Goal: Information Seeking & Learning: Learn about a topic

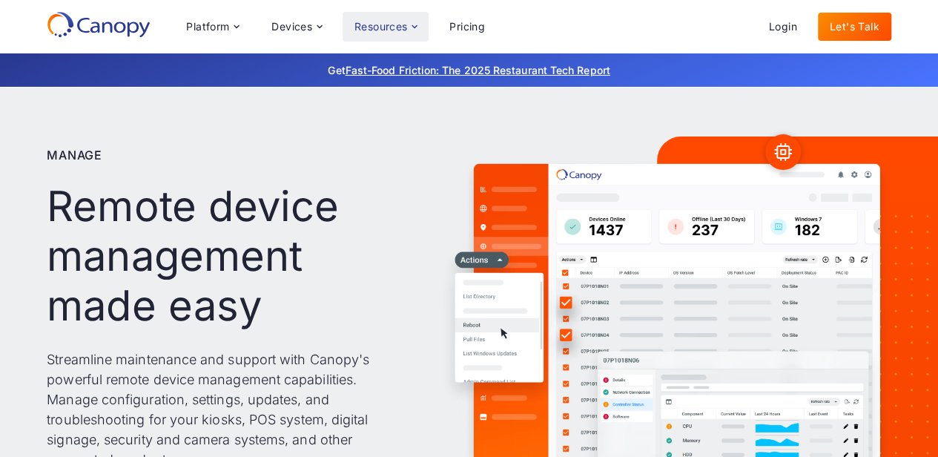
click at [364, 22] on div "Resources" at bounding box center [381, 27] width 53 height 10
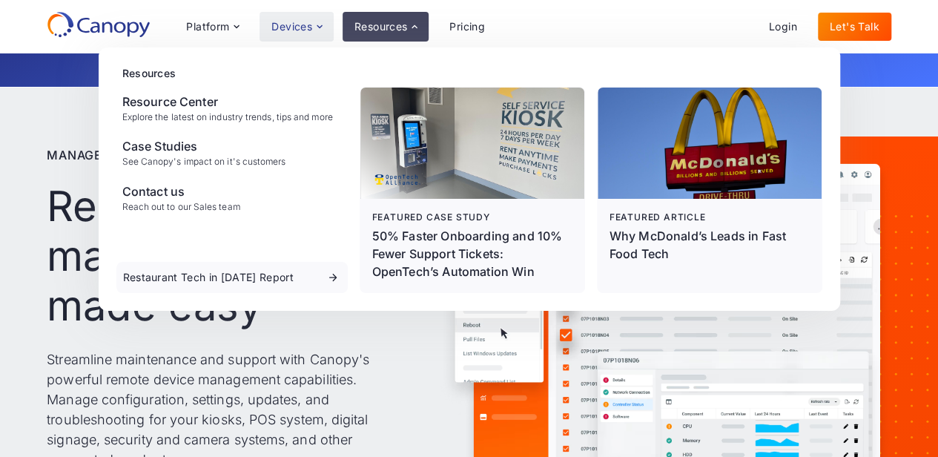
click at [295, 17] on div "Devices" at bounding box center [297, 27] width 74 height 30
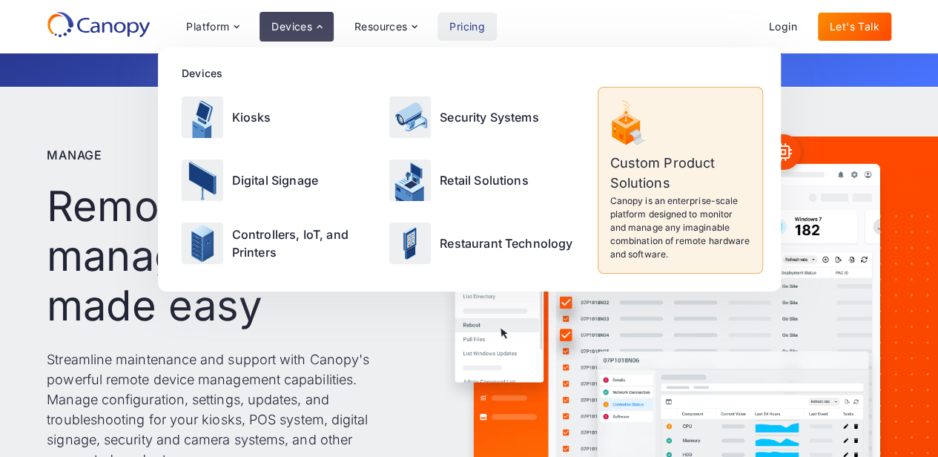
click at [475, 16] on link "Pricing" at bounding box center [467, 27] width 59 height 28
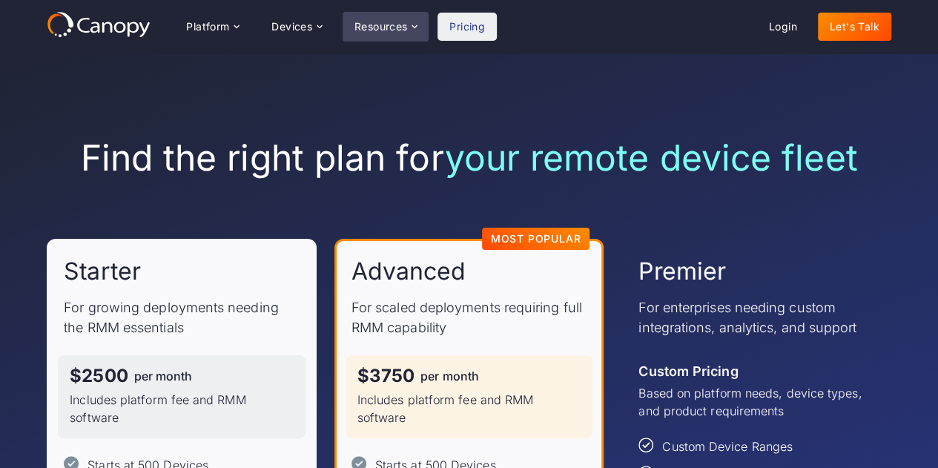
click at [387, 15] on div "Resources" at bounding box center [386, 27] width 86 height 30
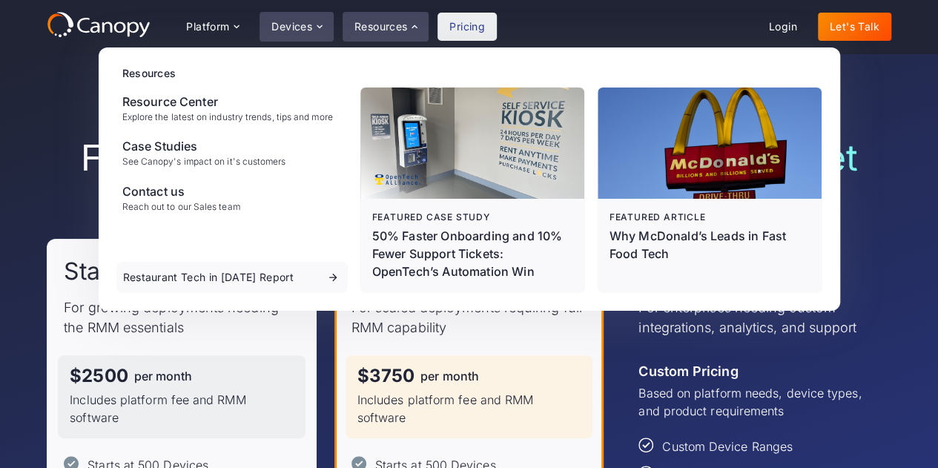
click at [285, 26] on div "Devices" at bounding box center [291, 27] width 41 height 10
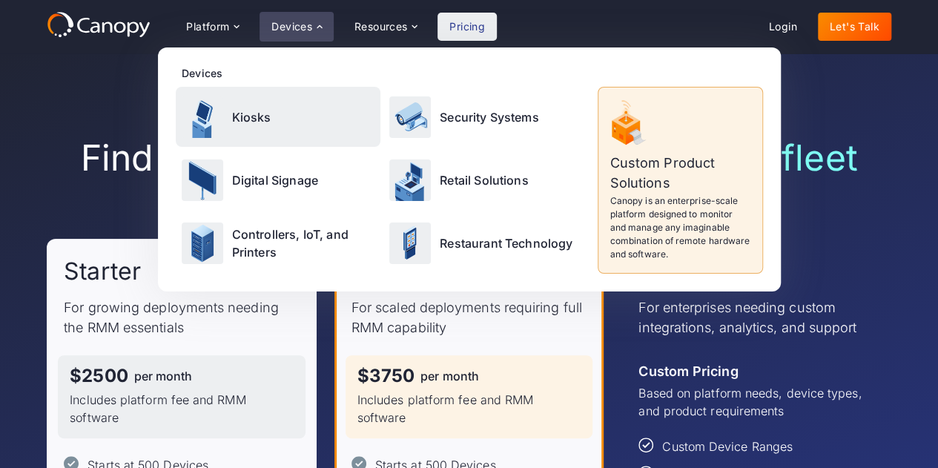
click at [264, 98] on div "Kiosks" at bounding box center [278, 117] width 205 height 60
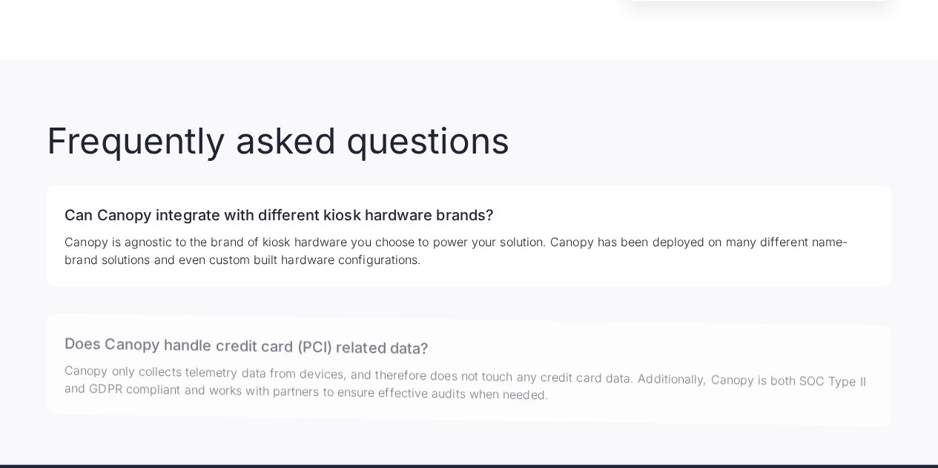
scroll to position [3572, 0]
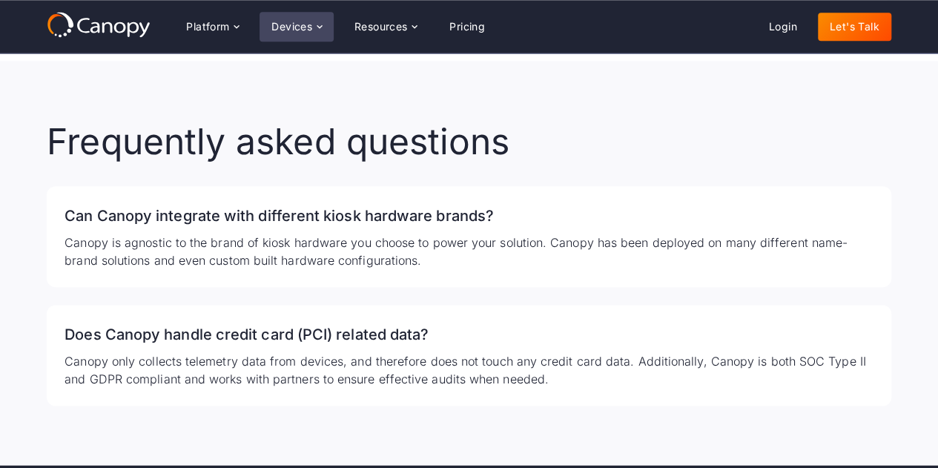
click at [289, 27] on div "Devices" at bounding box center [291, 27] width 41 height 10
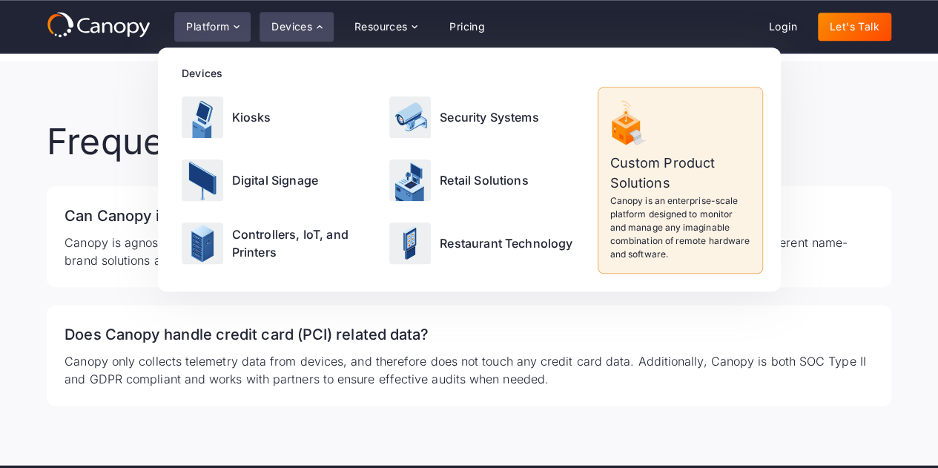
click at [224, 29] on div "Platform" at bounding box center [207, 27] width 43 height 10
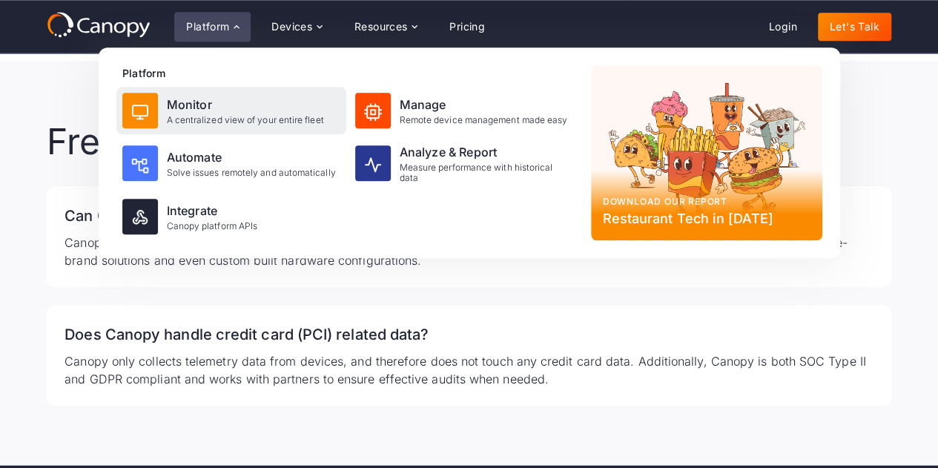
click at [248, 119] on div "A centralized view of your entire fleet" at bounding box center [245, 120] width 157 height 10
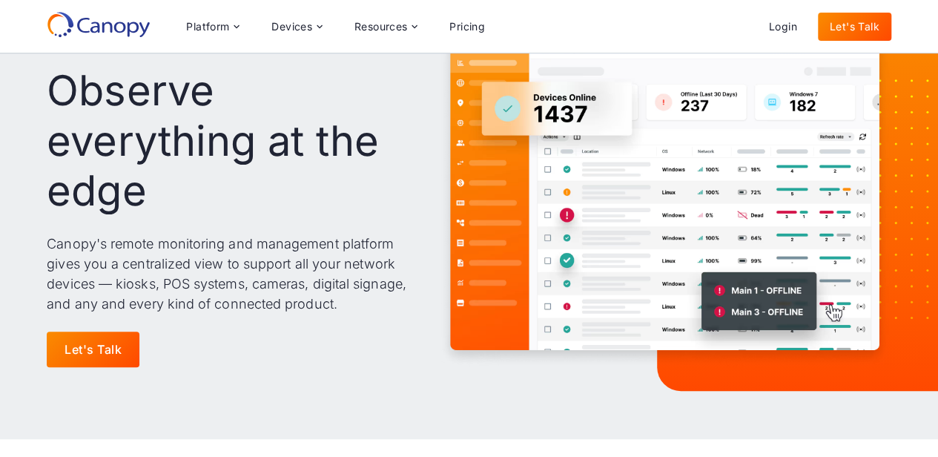
scroll to position [129, 0]
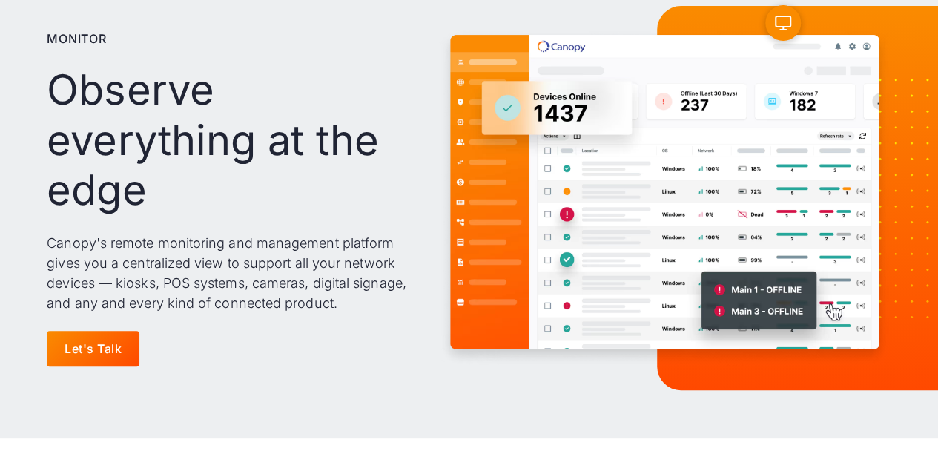
click at [337, 343] on div "Monitor Observe everything at the edge Canopy's remote monitoring and managemen…" at bounding box center [228, 198] width 362 height 362
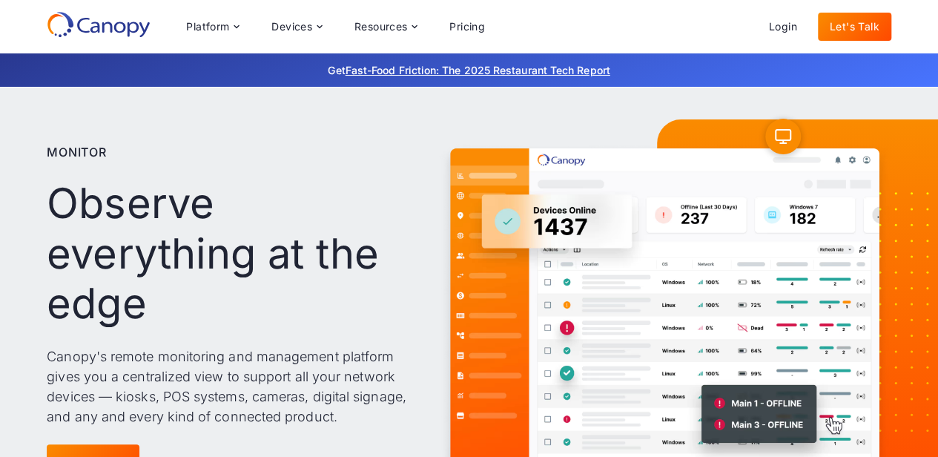
scroll to position [0, 0]
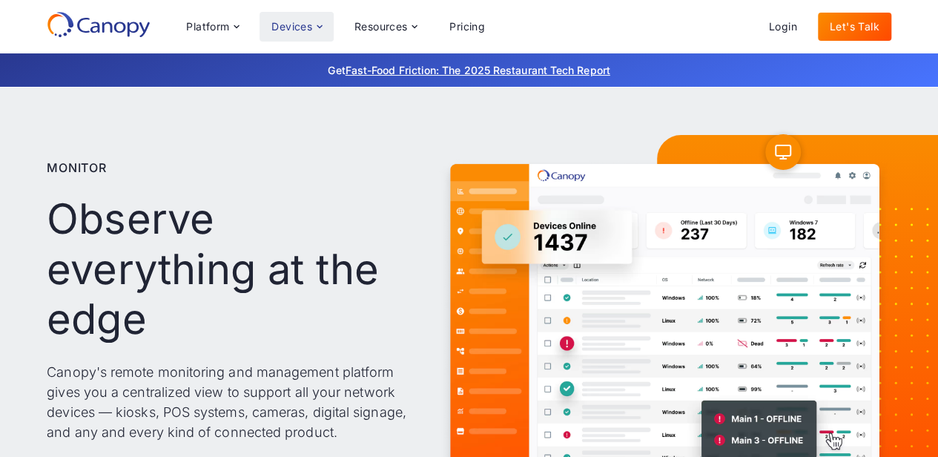
click at [296, 32] on div "Devices" at bounding box center [291, 27] width 41 height 10
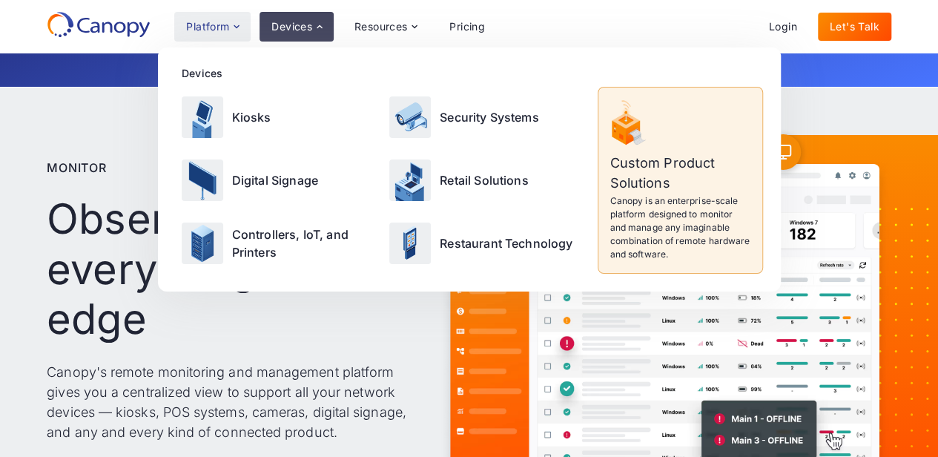
click at [223, 31] on div "Platform" at bounding box center [207, 27] width 43 height 10
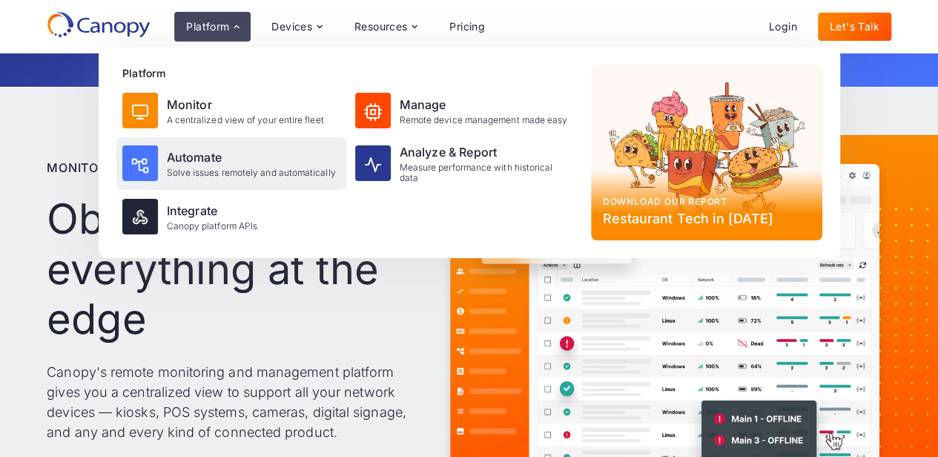
click at [240, 165] on div "Automate" at bounding box center [251, 157] width 169 height 18
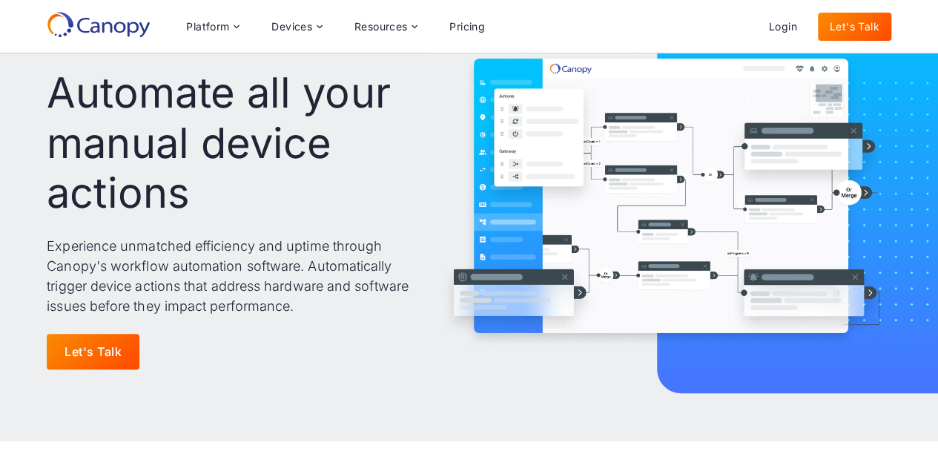
scroll to position [75, 0]
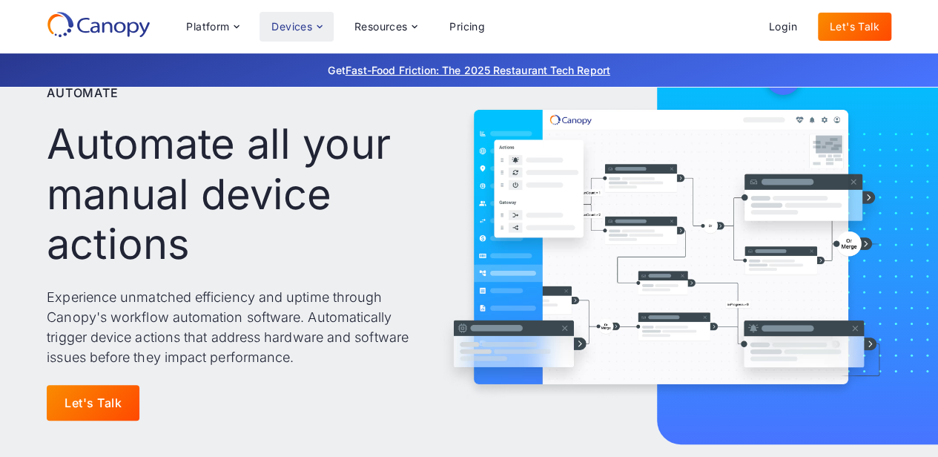
click at [295, 33] on div "Devices" at bounding box center [297, 27] width 74 height 30
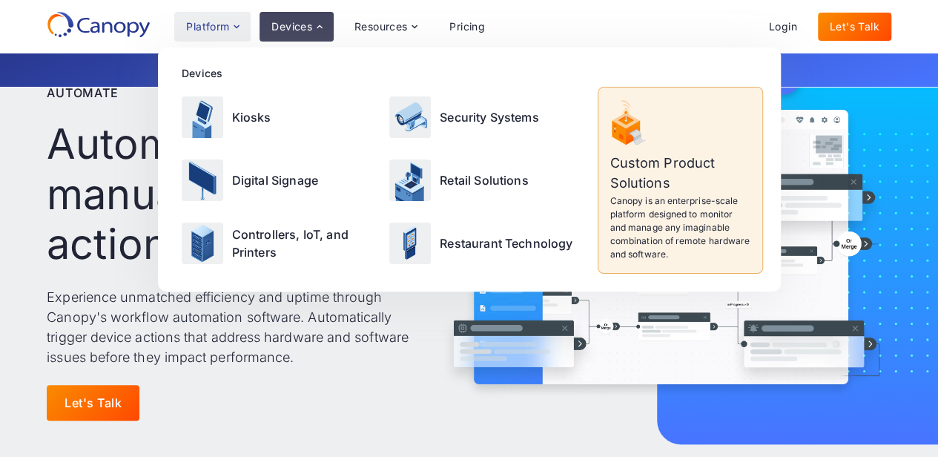
click at [226, 22] on div "Platform" at bounding box center [207, 27] width 43 height 10
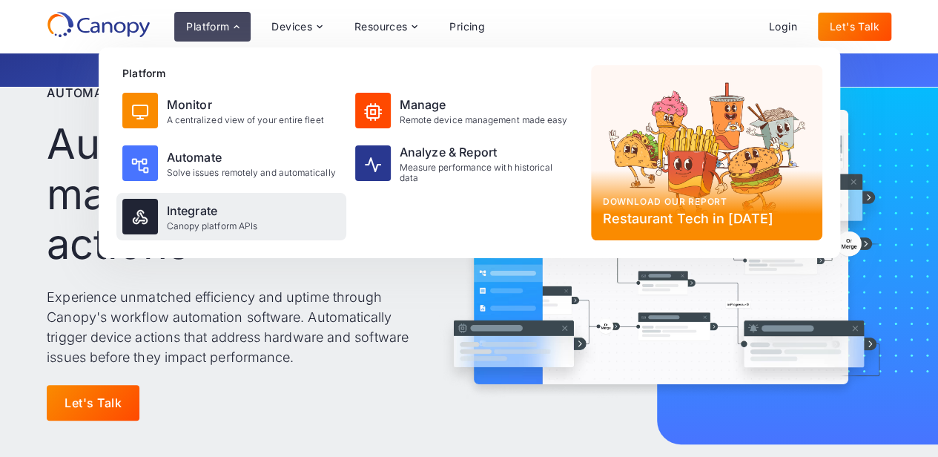
click at [226, 214] on div "Integrate" at bounding box center [212, 211] width 91 height 18
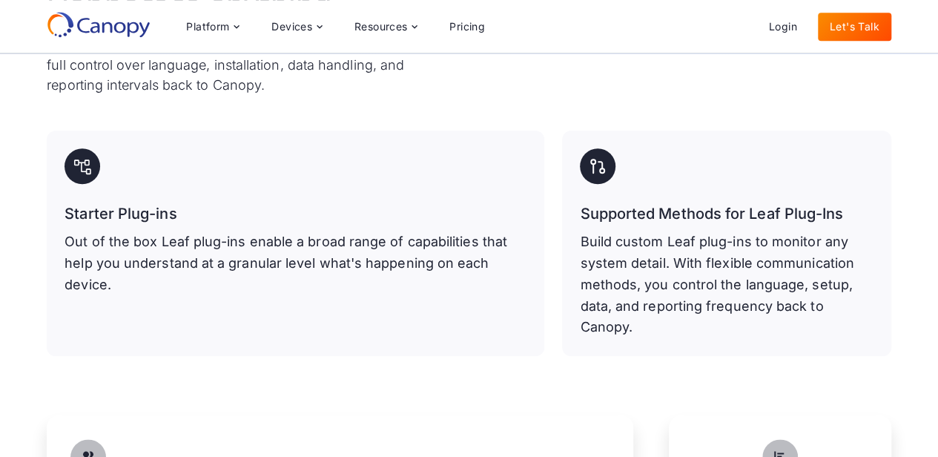
scroll to position [635, 0]
